Goal: Check status: Check status

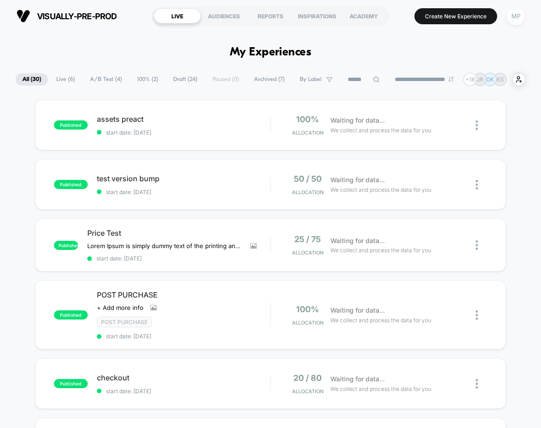
click at [515, 15] on div "MP" at bounding box center [516, 16] width 18 height 18
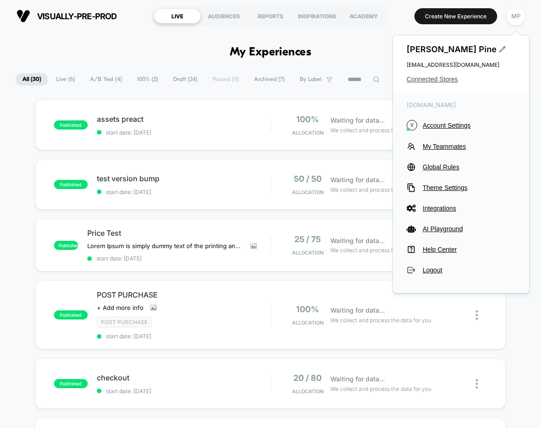
click at [435, 76] on span "Connected Stores" at bounding box center [461, 78] width 109 height 7
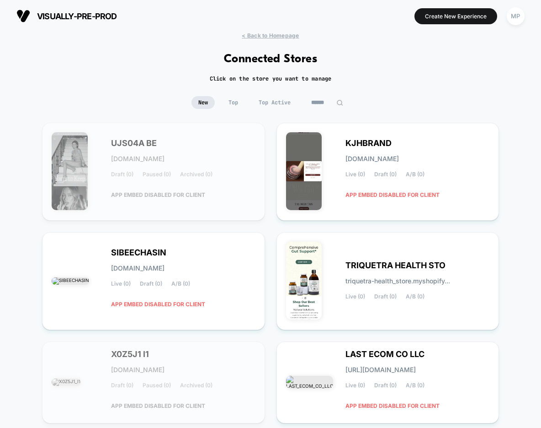
click at [325, 104] on input at bounding box center [328, 102] width 46 height 13
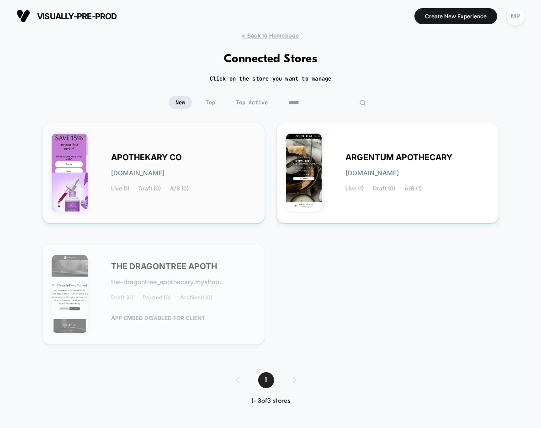
type input "*****"
click at [180, 156] on span "APOTHEKARY CO" at bounding box center [146, 157] width 71 height 6
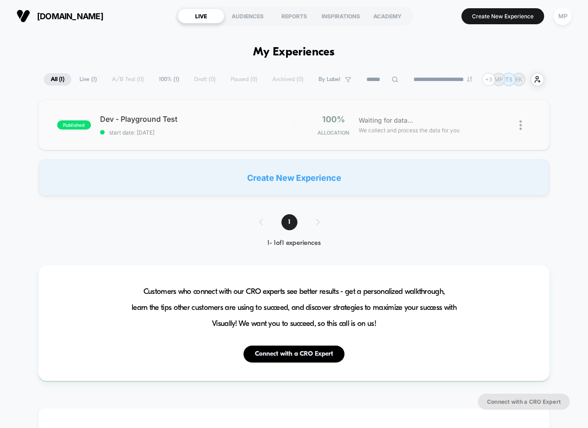
click at [208, 142] on div "published Dev - Playground Test start date: [DATE] 100% Allocation Waiting for …" at bounding box center [294, 125] width 512 height 50
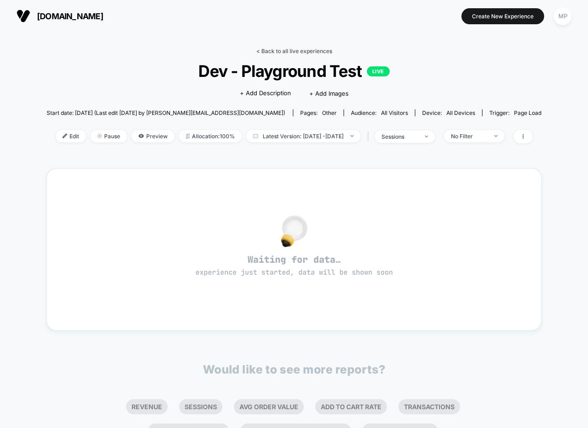
click at [285, 50] on link "< Back to all live experiences" at bounding box center [295, 51] width 76 height 7
